Goal: Transaction & Acquisition: Download file/media

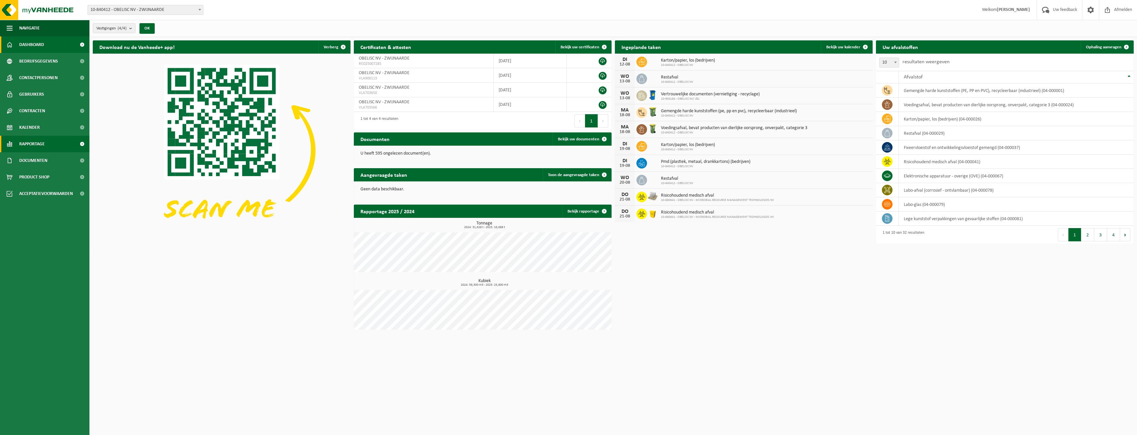
click at [34, 147] on span "Rapportage" at bounding box center [31, 144] width 25 height 17
click at [38, 196] on span "Documenten" at bounding box center [33, 190] width 28 height 17
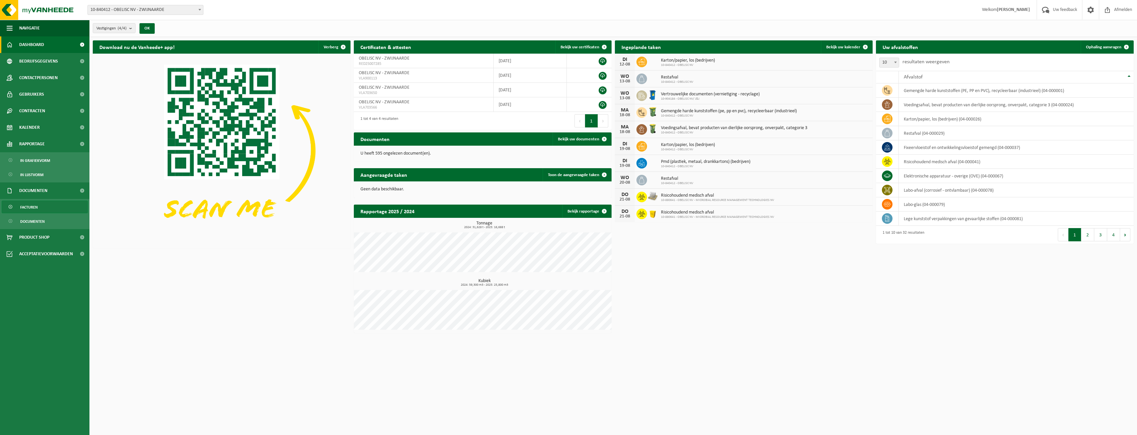
click at [35, 205] on span "Facturen" at bounding box center [29, 207] width 18 height 13
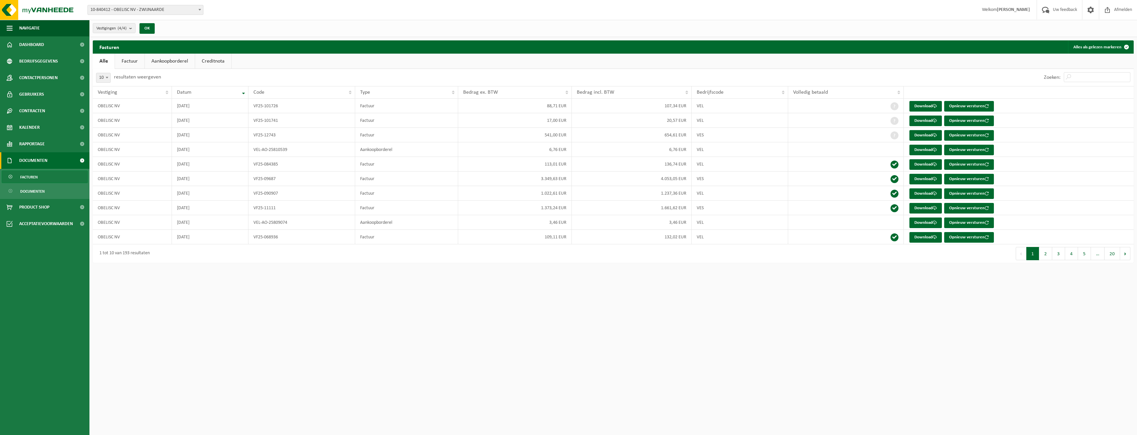
click at [134, 62] on link "Factuur" at bounding box center [129, 61] width 29 height 15
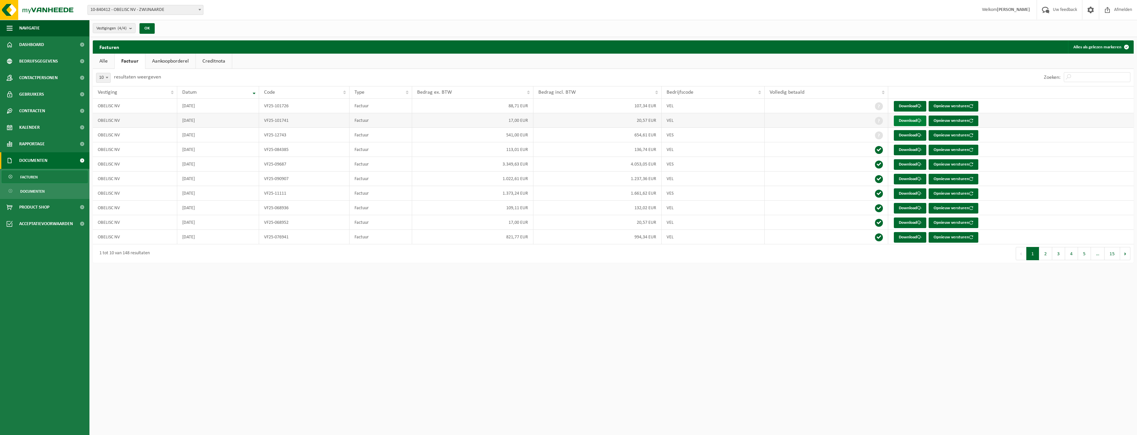
click at [914, 122] on link "Download" at bounding box center [909, 121] width 32 height 11
click at [45, 210] on span "Product Shop" at bounding box center [34, 207] width 30 height 17
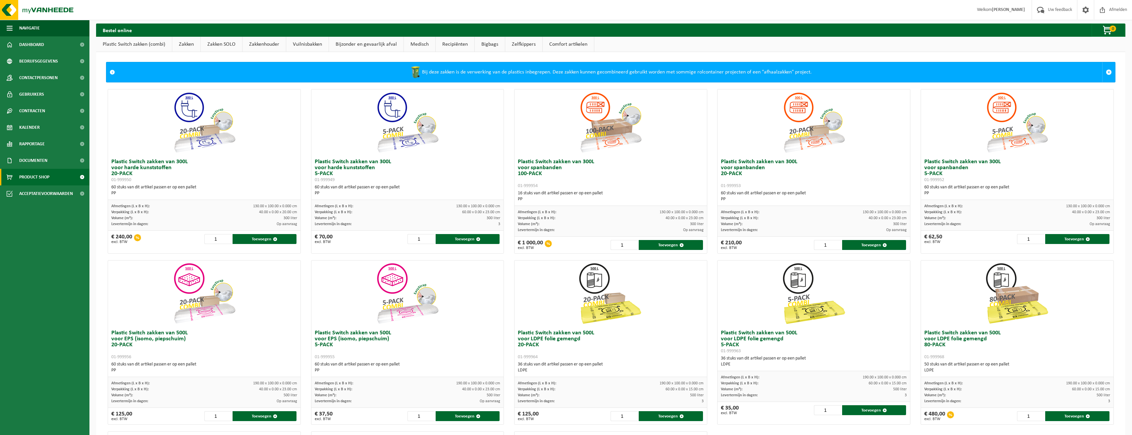
click at [177, 42] on link "Zakken" at bounding box center [186, 44] width 28 height 15
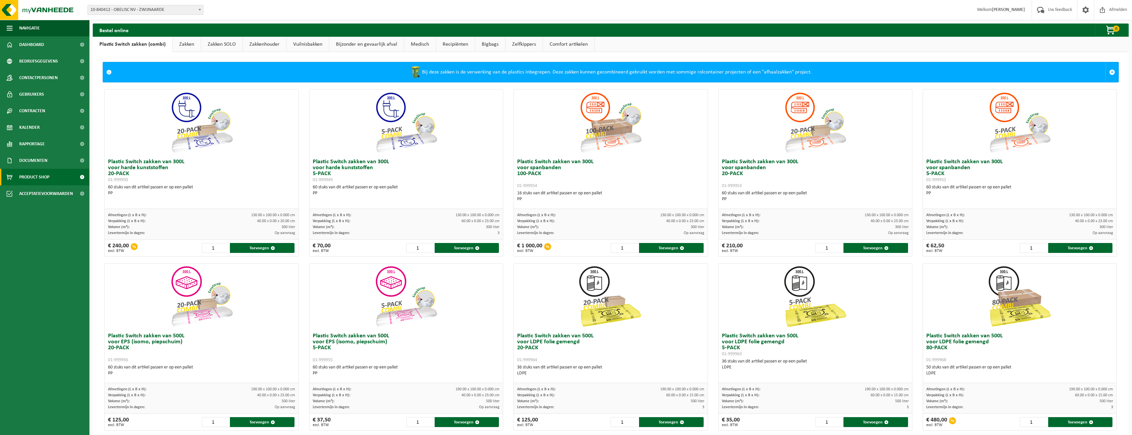
click at [186, 46] on link "Zakken" at bounding box center [187, 44] width 28 height 15
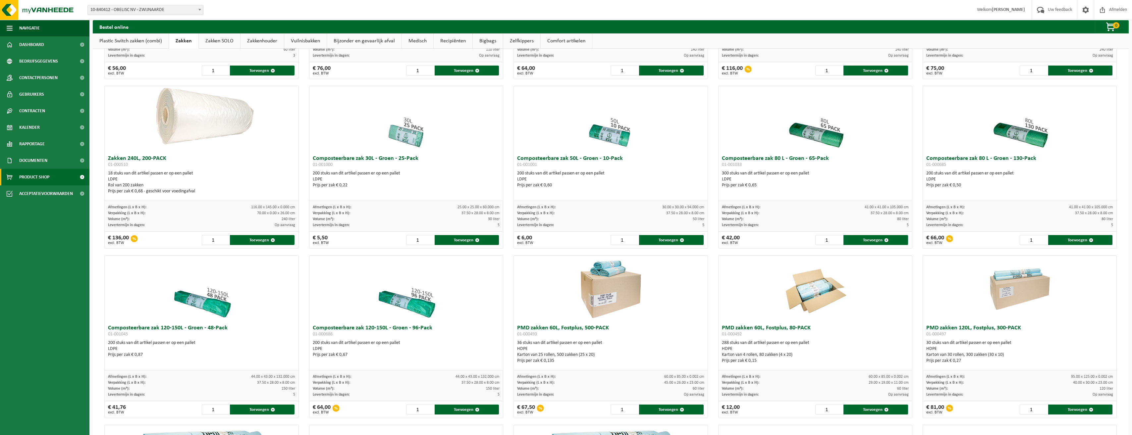
scroll to position [132, 0]
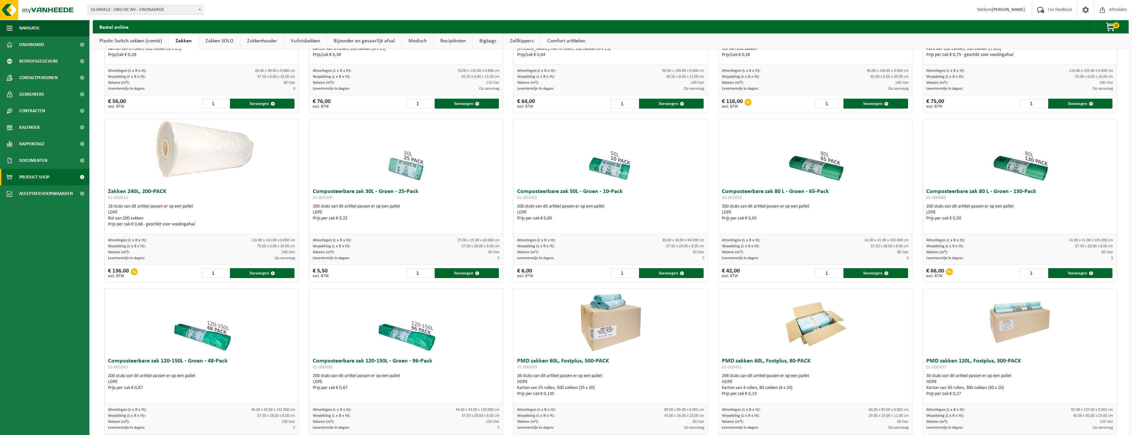
click at [877, 198] on h3 "Composteerbare zak 80 L - Groen - 65-Pack 01-001033" at bounding box center [815, 195] width 187 height 13
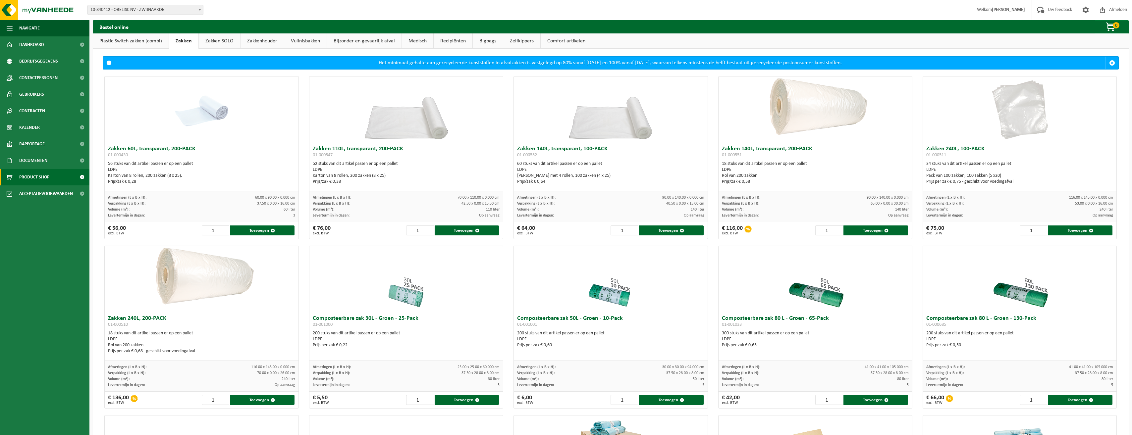
scroll to position [0, 0]
